Goal: Transaction & Acquisition: Obtain resource

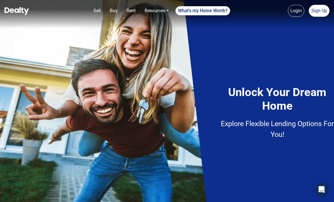
click at [192, 10] on link "What's my Home Worth?" at bounding box center [203, 10] width 55 height 9
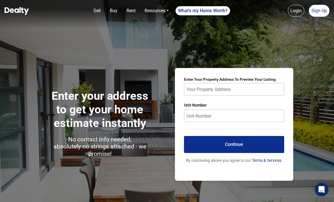
click at [202, 152] on button "Continue" at bounding box center [234, 144] width 101 height 17
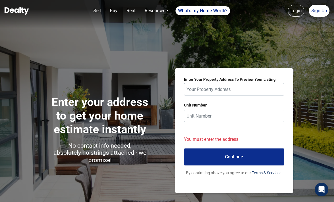
click at [205, 142] on div "You must enter the address" at bounding box center [234, 139] width 101 height 7
click at [209, 153] on button "Continue" at bounding box center [234, 156] width 101 height 17
click at [213, 162] on button "Continue" at bounding box center [234, 156] width 101 height 17
click at [108, 195] on div "Enter your address to get your home estimate instantly No contact info needed, …" at bounding box center [167, 130] width 334 height 261
click at [21, 8] on img at bounding box center [17, 11] width 24 height 8
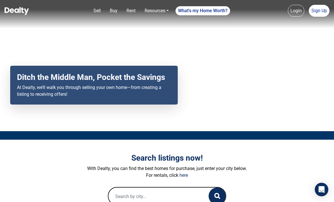
click at [325, 189] on div "Open Intercom Messenger" at bounding box center [322, 190] width 14 height 14
